Goal: Information Seeking & Learning: Learn about a topic

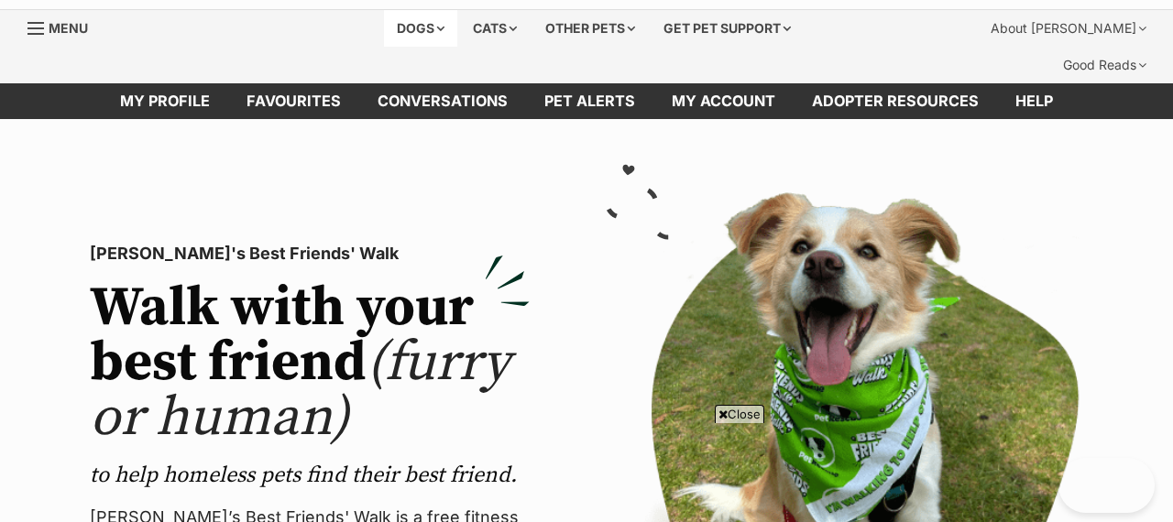
click at [410, 31] on div "Dogs" at bounding box center [420, 28] width 73 height 37
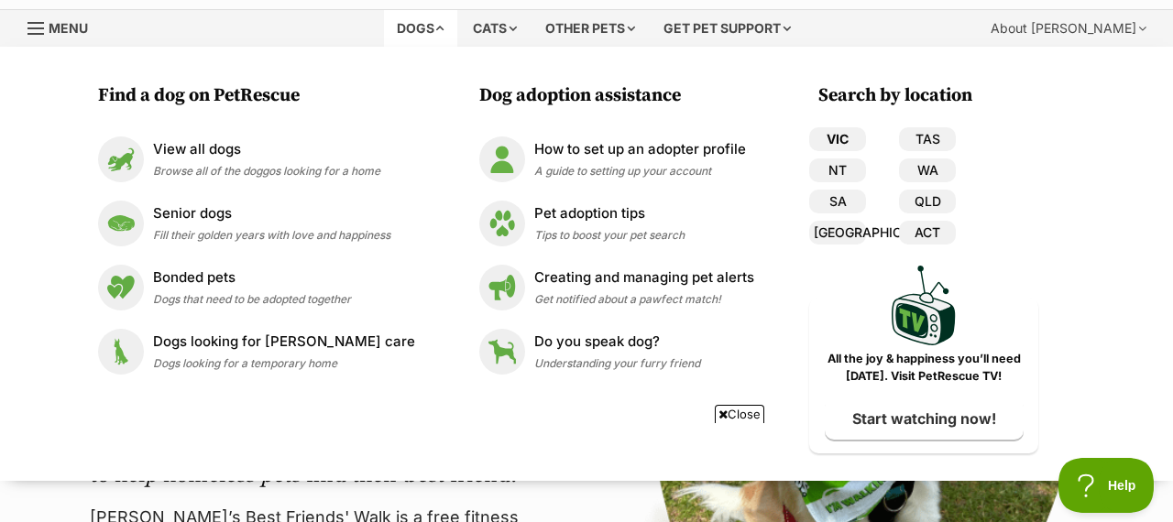
click at [834, 141] on link "VIC" at bounding box center [837, 139] width 57 height 24
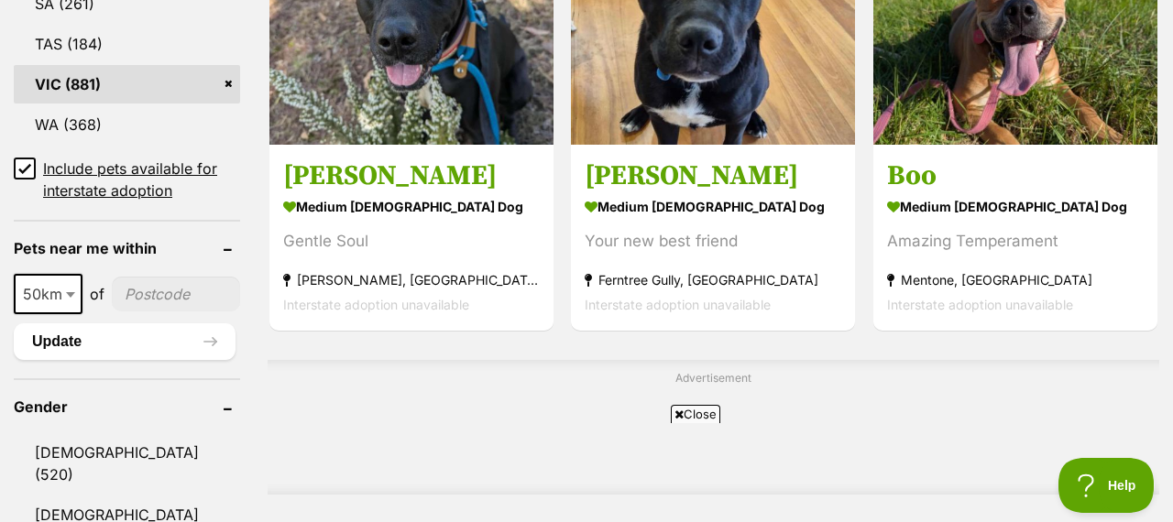
scroll to position [1275, 0]
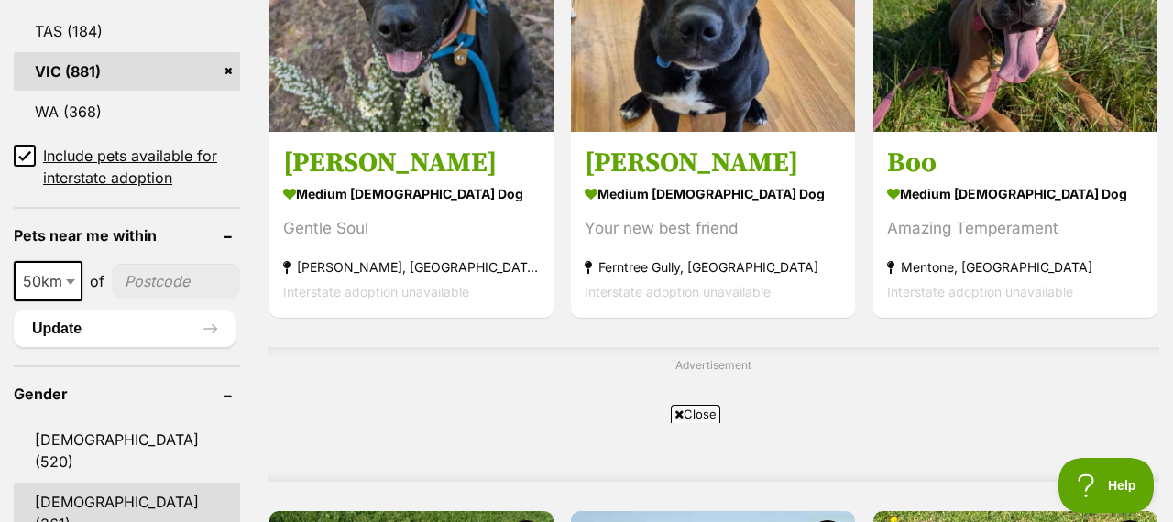
click at [111, 483] on link "[DEMOGRAPHIC_DATA] (361)" at bounding box center [127, 513] width 226 height 60
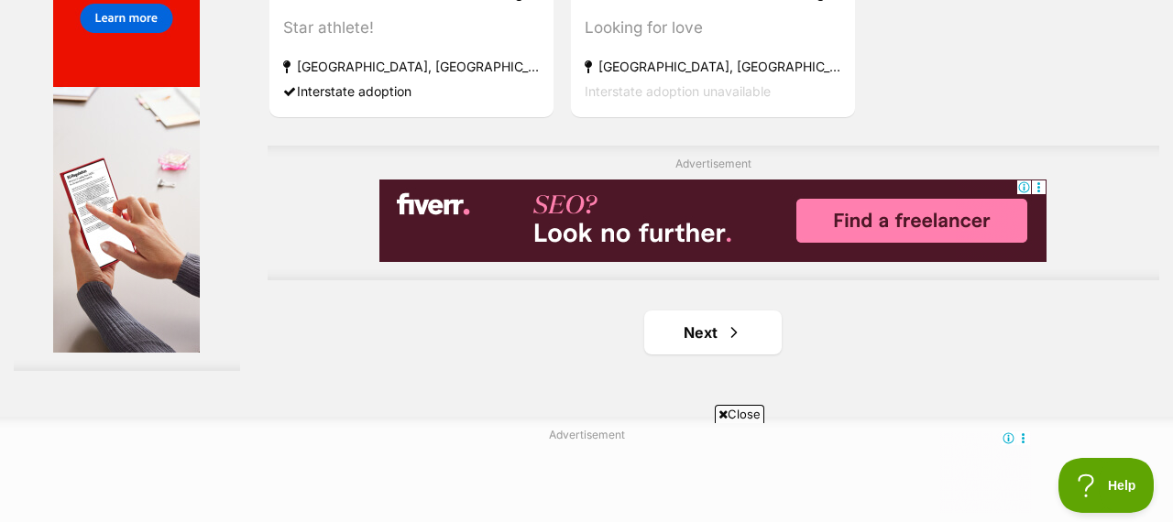
scroll to position [4356, 0]
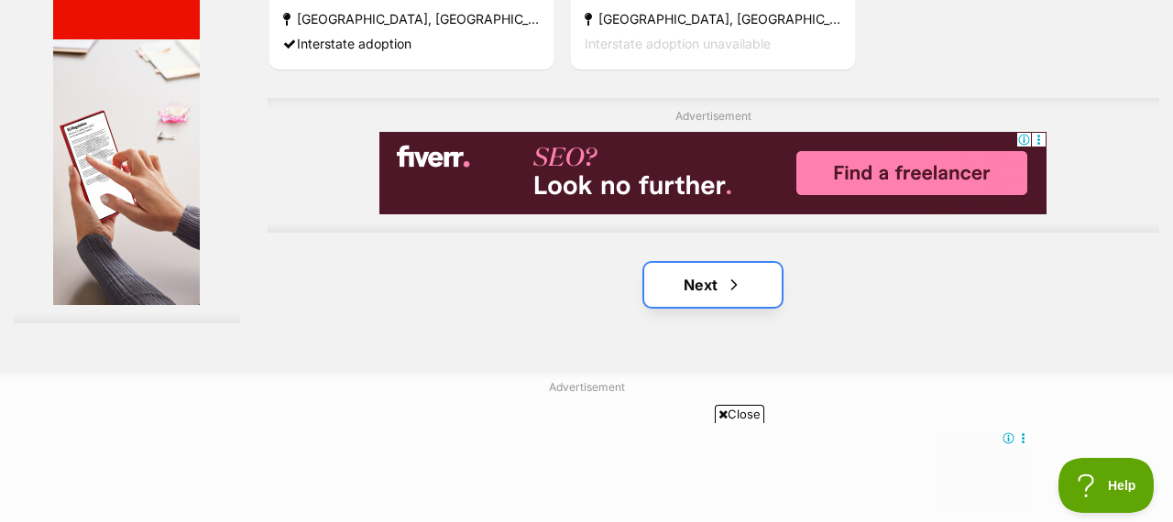
click at [733, 274] on span "Next page" at bounding box center [734, 285] width 18 height 22
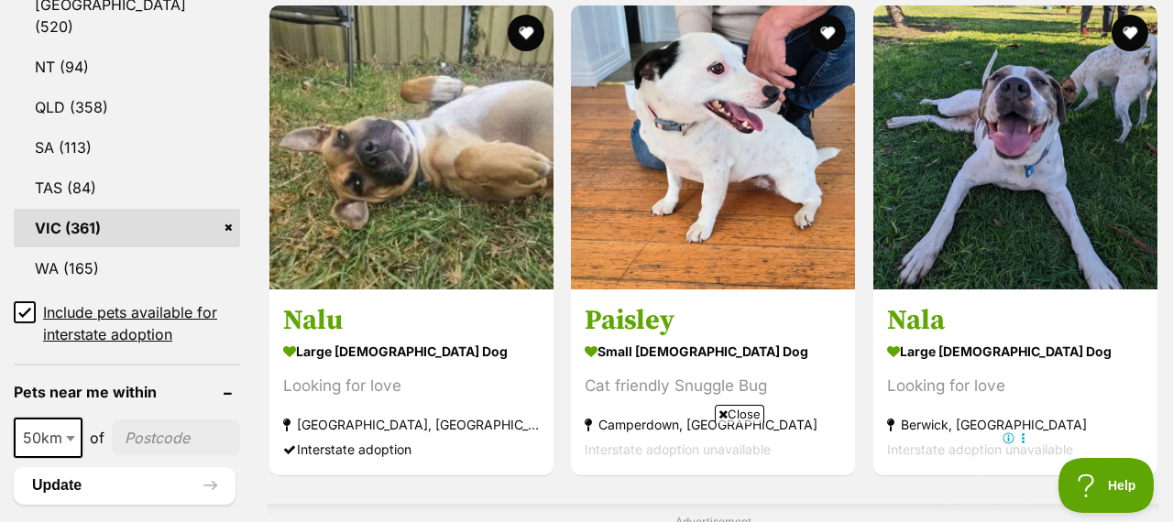
scroll to position [1175, 0]
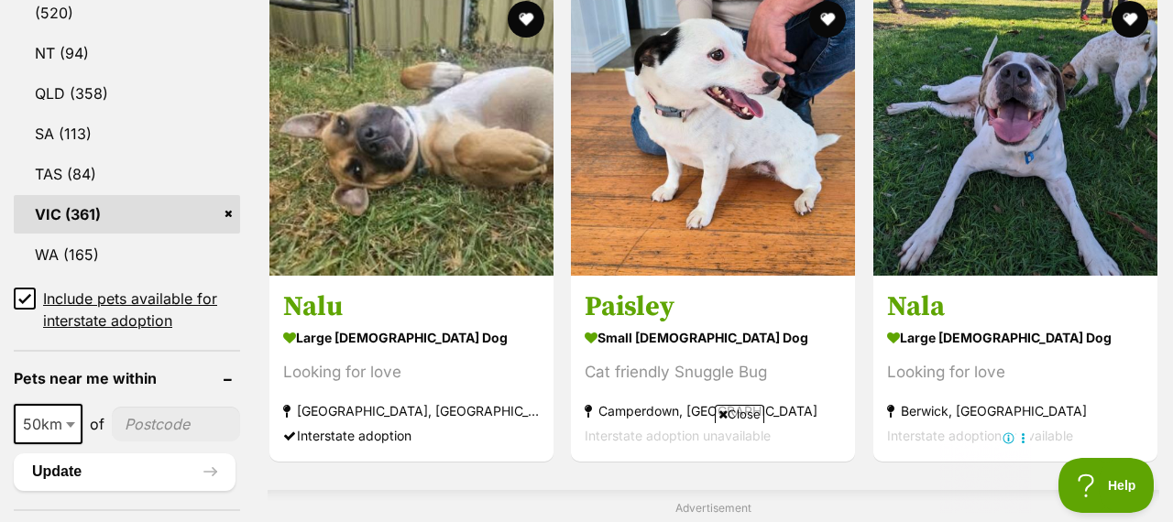
click at [79, 195] on link "VIC (361)" at bounding box center [127, 214] width 226 height 38
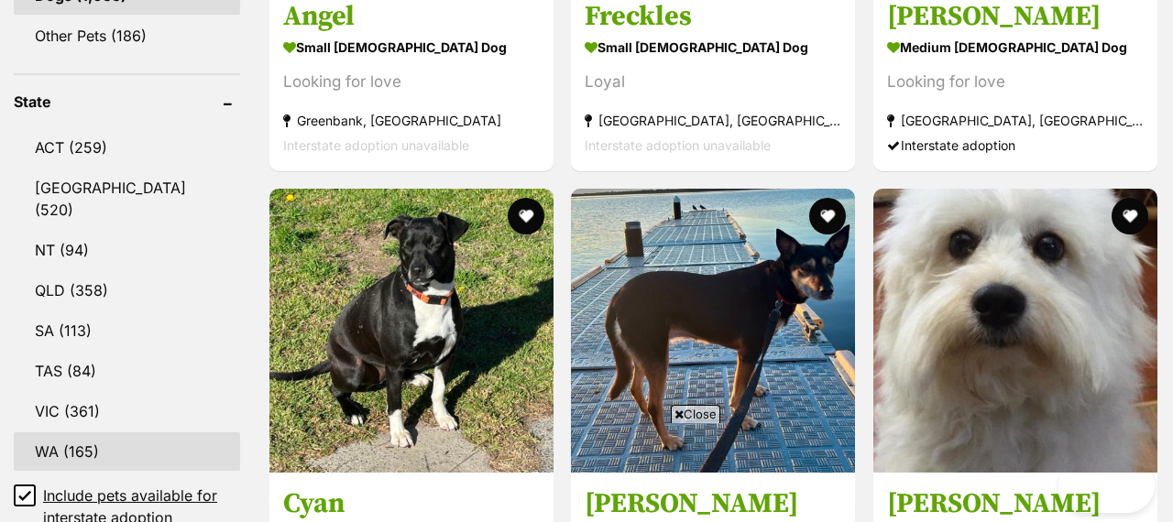
click at [80, 432] on link "WA (165)" at bounding box center [127, 451] width 226 height 38
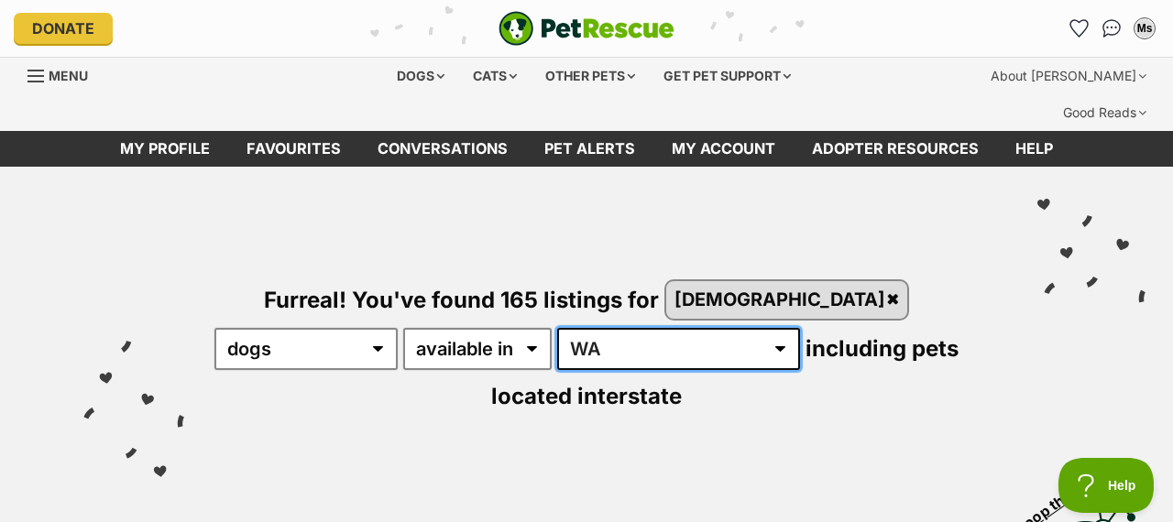
click at [557, 328] on select "Australia ACT NSW NT QLD SA TAS VIC WA" at bounding box center [678, 349] width 243 height 42
select select "VIC"
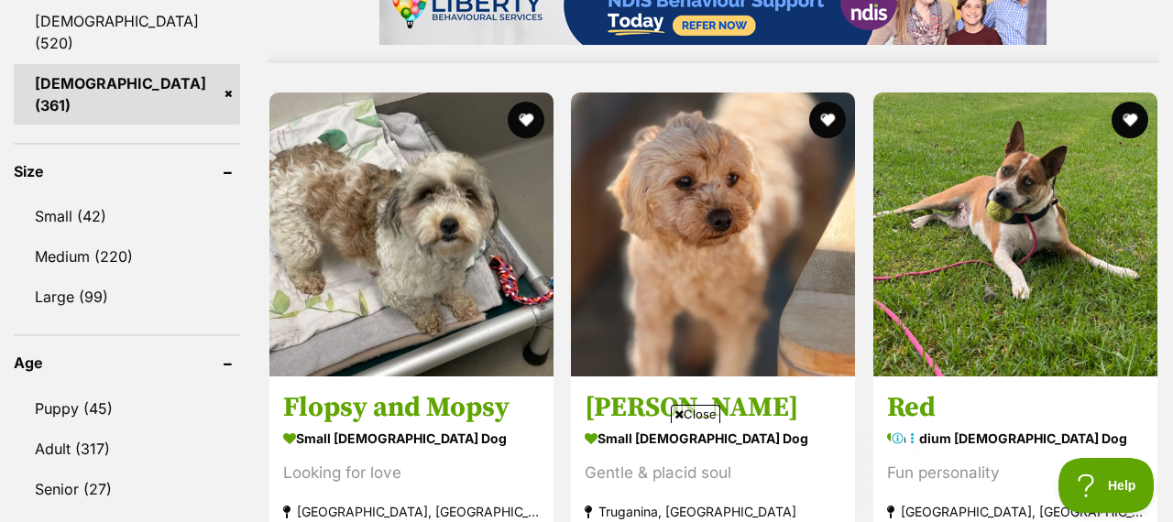
click at [677, 414] on icon at bounding box center [678, 415] width 9 height 12
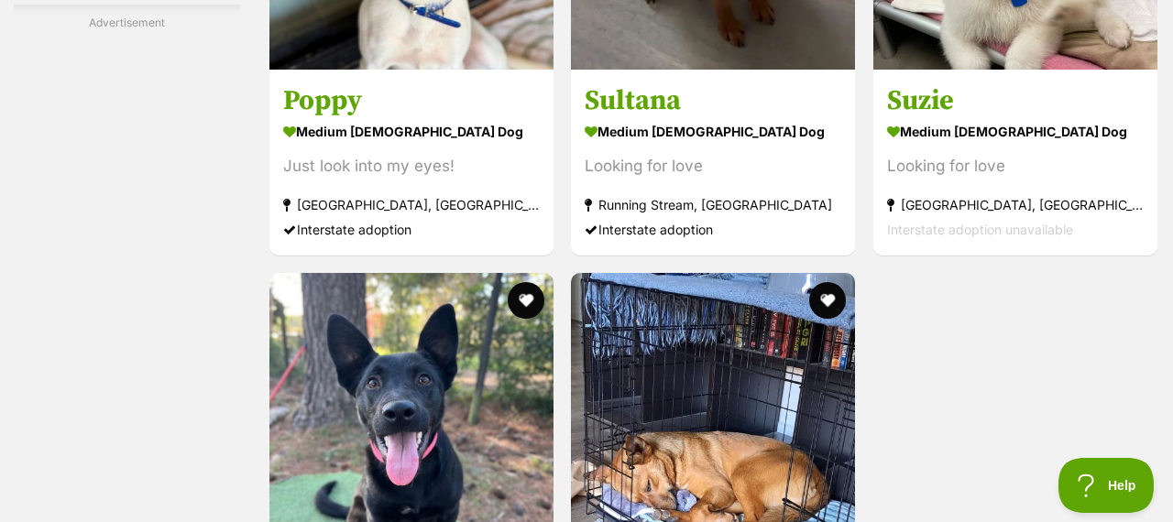
scroll to position [3693, 0]
